Goal: Task Accomplishment & Management: Manage account settings

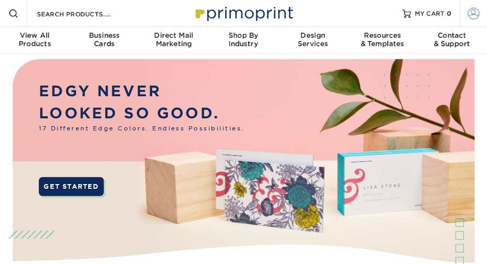
type input "[EMAIL_ADDRESS][DOMAIN_NAME]"
click at [474, 13] on span at bounding box center [475, 13] width 12 height 12
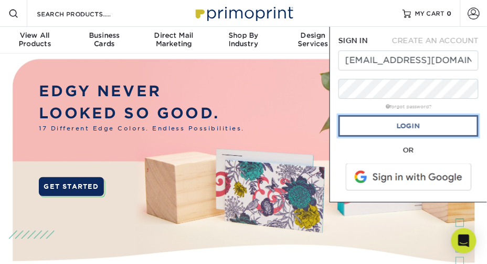
click at [411, 136] on link "Login" at bounding box center [409, 126] width 140 height 22
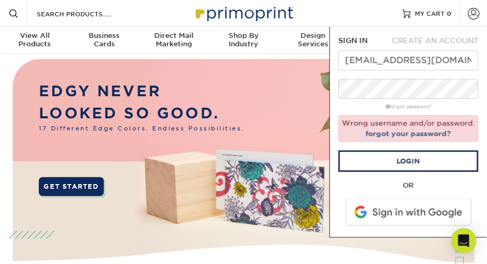
click at [470, 106] on div "forgot password?" at bounding box center [409, 106] width 140 height 10
click at [283, 100] on img at bounding box center [244, 174] width 483 height 241
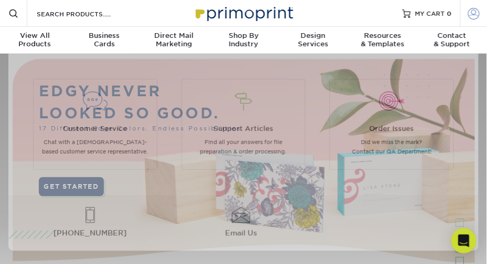
click at [473, 9] on span at bounding box center [475, 13] width 12 height 12
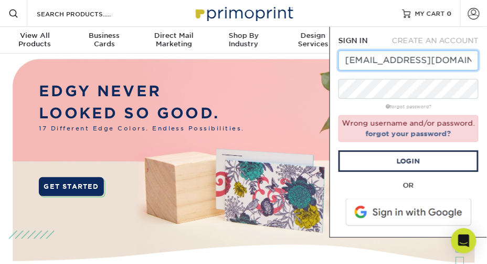
click at [339, 70] on div at bounding box center [339, 70] width 0 height 0
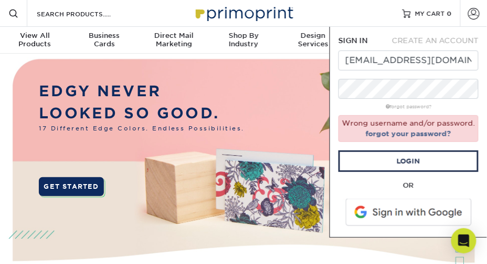
click at [346, 108] on div "forgot password?" at bounding box center [409, 106] width 140 height 10
click at [400, 108] on link "forgot password?" at bounding box center [409, 106] width 46 height 5
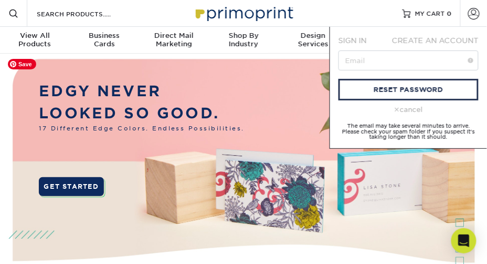
click at [252, 67] on img at bounding box center [244, 174] width 483 height 241
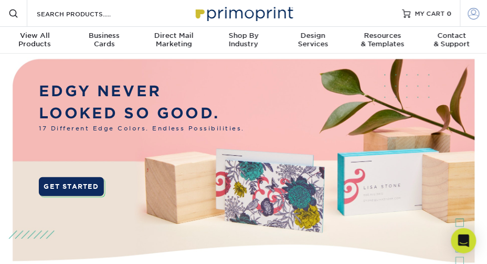
click at [474, 14] on span at bounding box center [475, 13] width 12 height 12
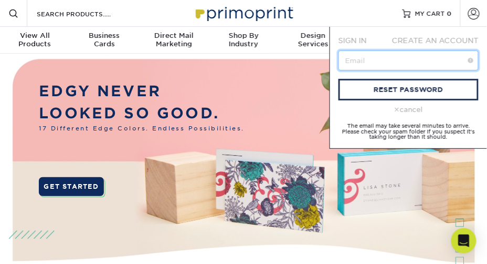
click at [386, 64] on input "text" at bounding box center [409, 60] width 140 height 20
type input "[EMAIL_ADDRESS][DOMAIN_NAME]"
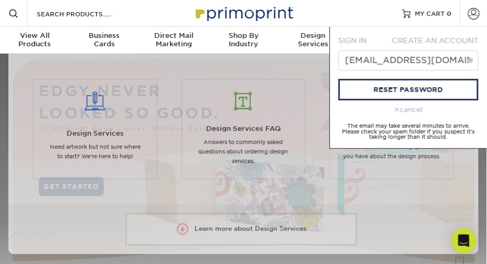
click at [354, 37] on span "SIGN IN" at bounding box center [353, 40] width 28 height 8
